Goal: Information Seeking & Learning: Stay updated

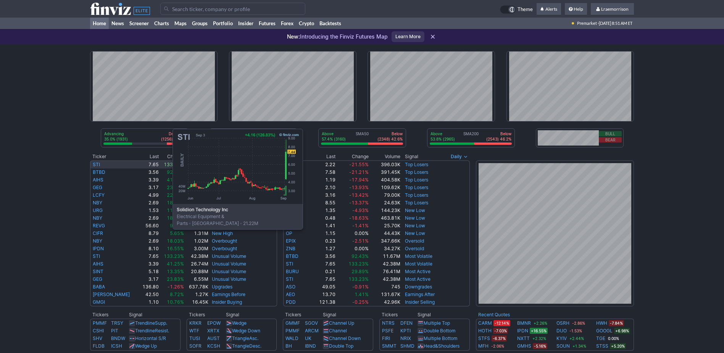
click at [97, 166] on link "STI" at bounding box center [96, 165] width 7 height 6
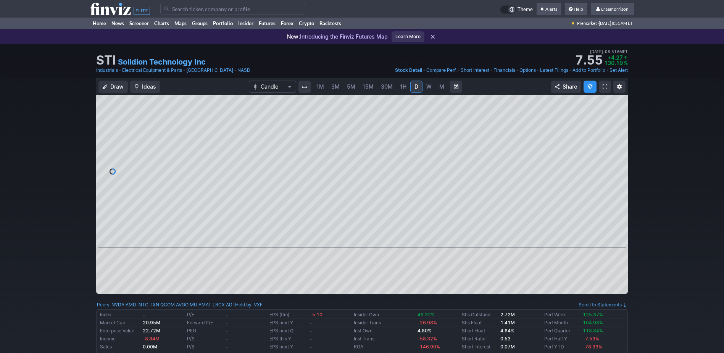
click at [321, 88] on span "1M" at bounding box center [321, 86] width 8 height 6
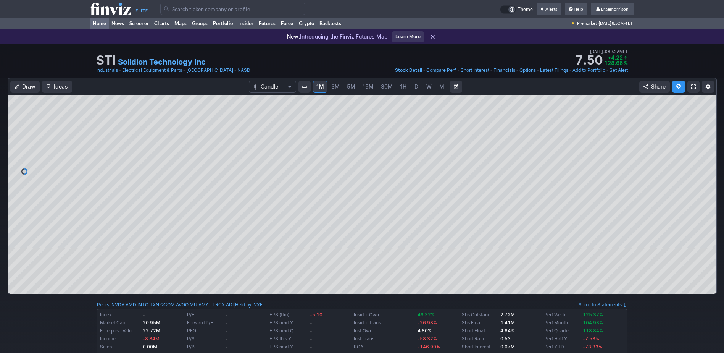
click at [101, 23] on link "Home" at bounding box center [99, 23] width 19 height 11
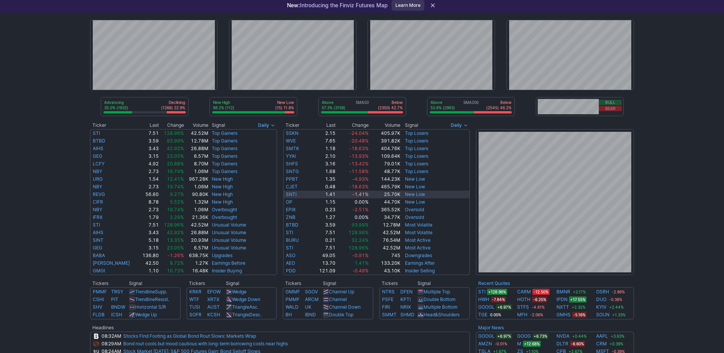
scroll to position [76, 0]
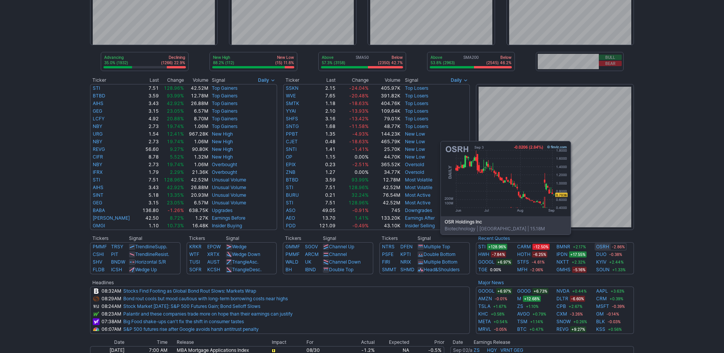
click at [604, 246] on link "OSRH" at bounding box center [602, 247] width 13 height 8
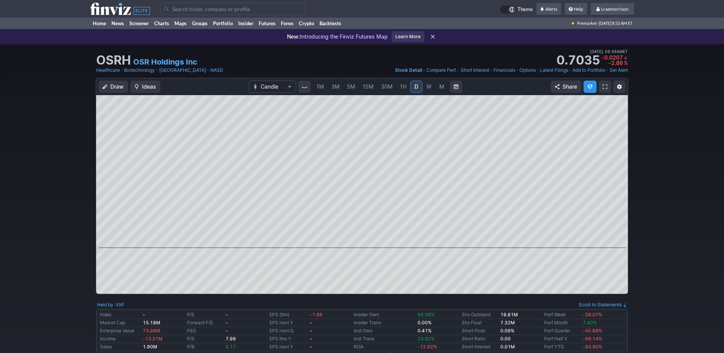
click at [320, 88] on span "1M" at bounding box center [321, 86] width 8 height 6
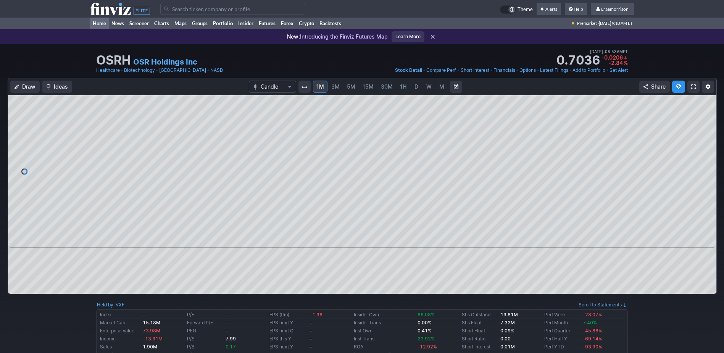
click at [99, 24] on link "Home" at bounding box center [99, 23] width 19 height 11
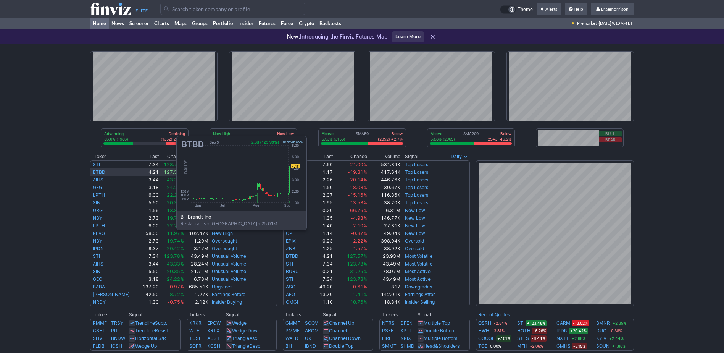
click at [100, 172] on link "BTBD" at bounding box center [99, 172] width 13 height 6
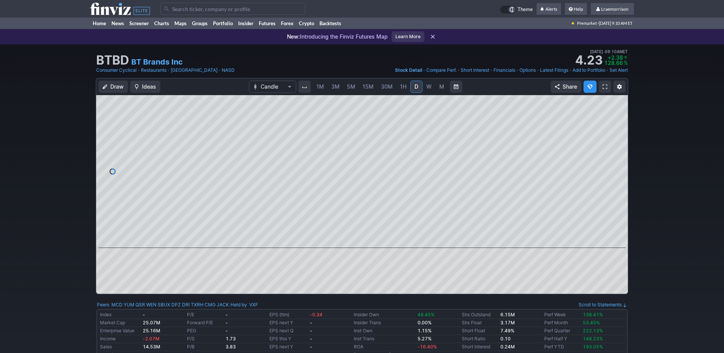
click at [319, 86] on span "1M" at bounding box center [321, 86] width 8 height 6
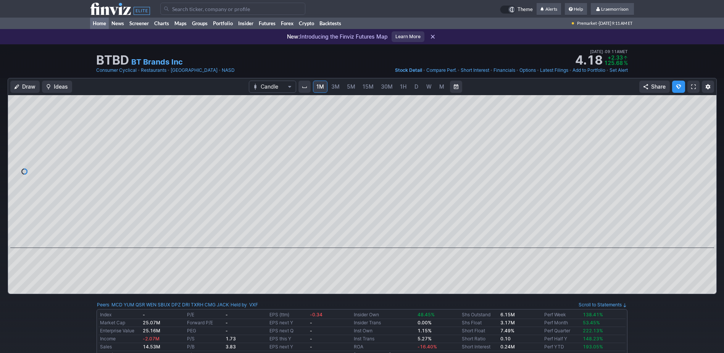
click at [94, 22] on link "Home" at bounding box center [99, 23] width 19 height 11
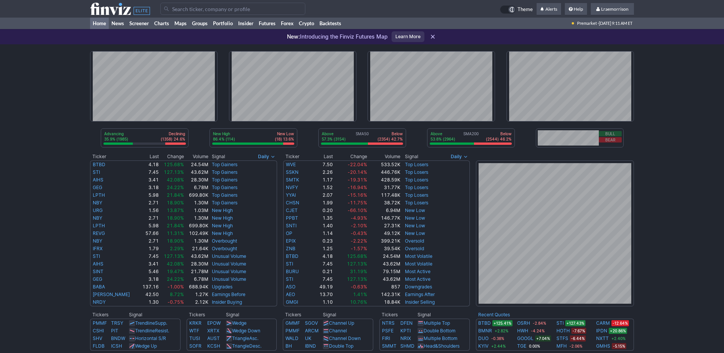
scroll to position [76, 0]
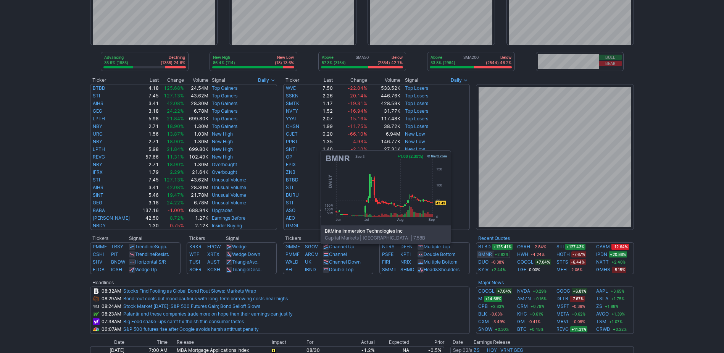
click at [482, 255] on link "BMNR" at bounding box center [485, 254] width 14 height 8
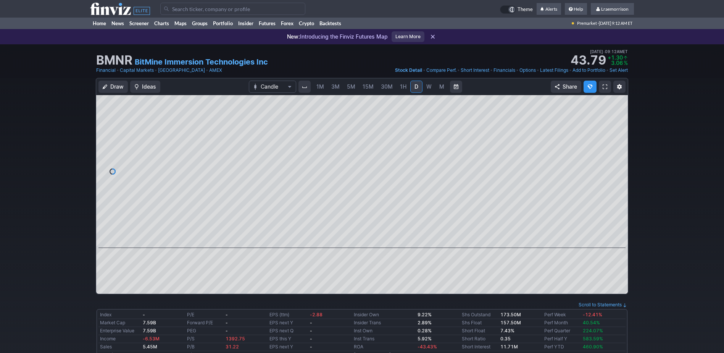
click at [322, 86] on span "1M" at bounding box center [321, 86] width 8 height 6
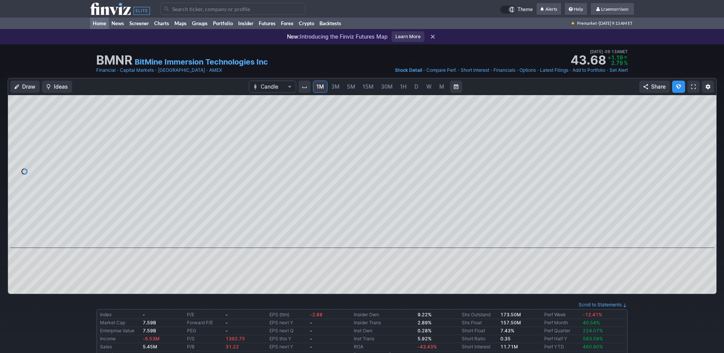
click at [95, 23] on link "Home" at bounding box center [99, 23] width 19 height 11
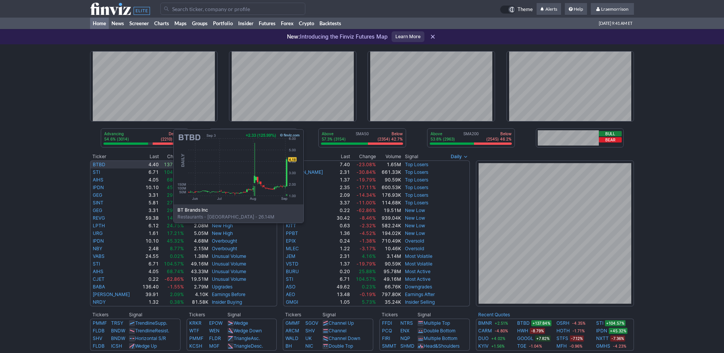
click at [97, 165] on link "BTBD" at bounding box center [99, 165] width 13 height 6
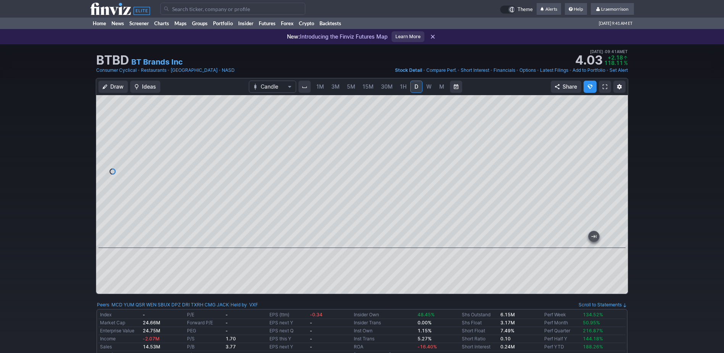
click at [322, 88] on span "1M" at bounding box center [321, 86] width 8 height 6
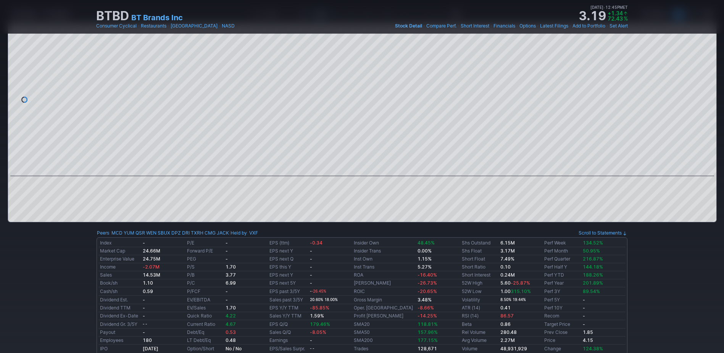
scroll to position [38, 0]
